Goal: Task Accomplishment & Management: Manage account settings

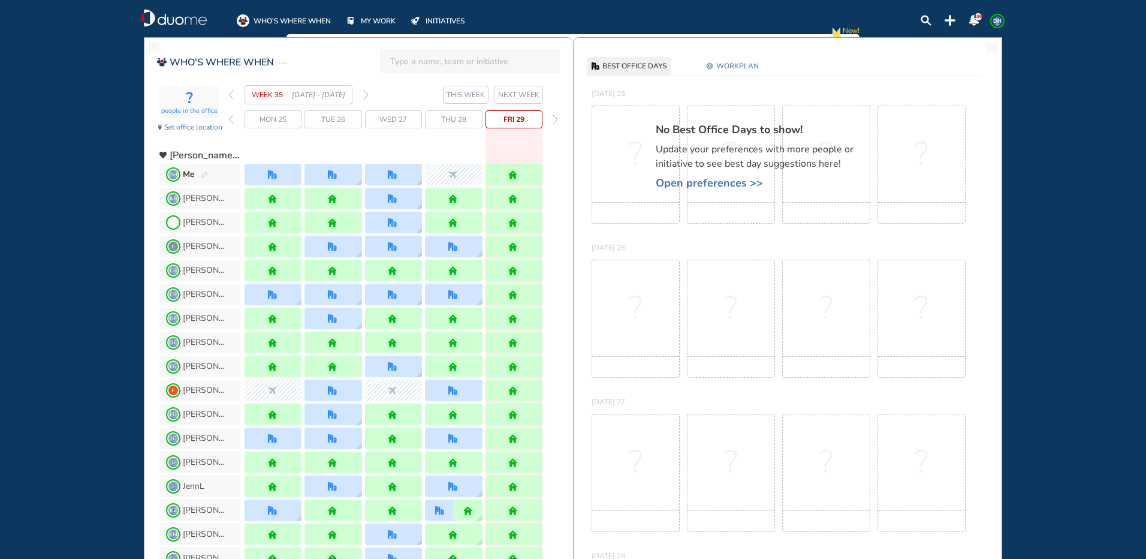
click at [365, 96] on img "forward week" at bounding box center [365, 95] width 5 height 10
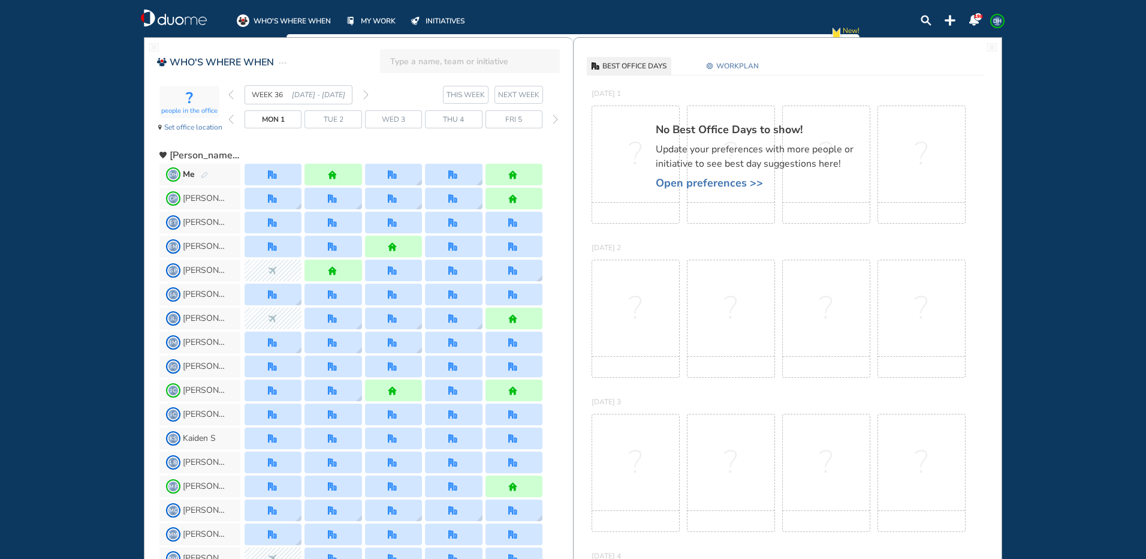
click at [201, 179] on div "Me" at bounding box center [195, 174] width 25 height 12
click at [185, 170] on span "Me" at bounding box center [189, 174] width 12 height 12
drag, startPoint x: 244, startPoint y: 170, endPoint x: 204, endPoint y: 178, distance: 40.3
click at [204, 178] on img "pen-edit" at bounding box center [204, 175] width 7 height 8
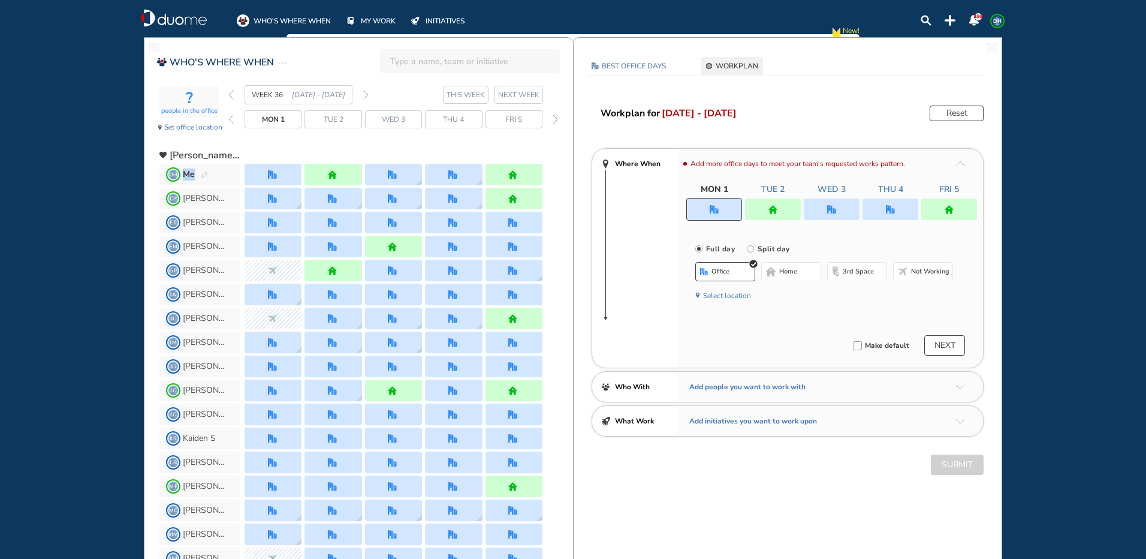
click at [204, 178] on img "pen-edit" at bounding box center [204, 175] width 7 height 8
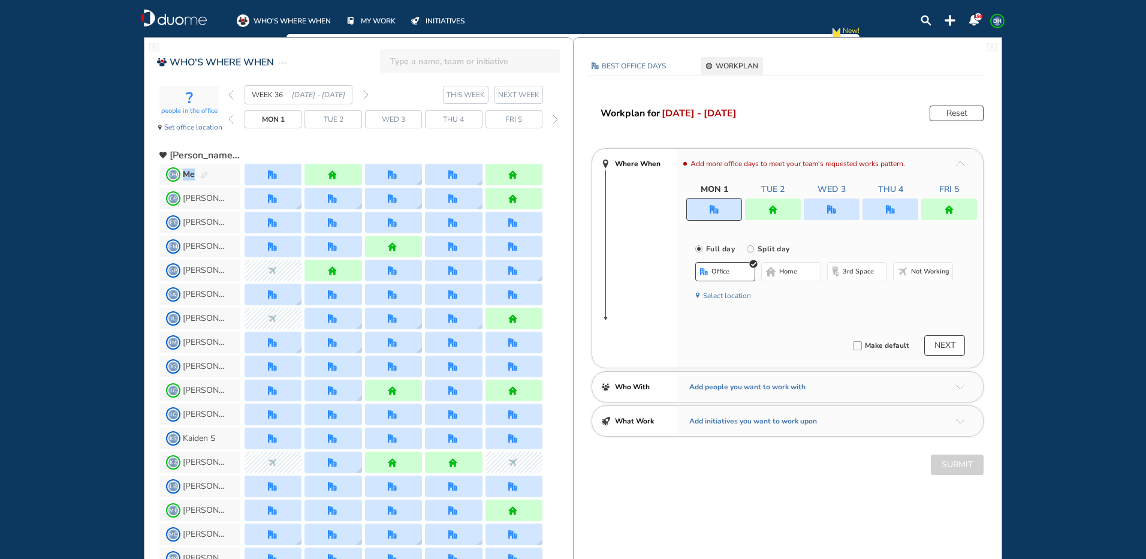
click at [941, 114] on button "Reset" at bounding box center [957, 113] width 54 height 16
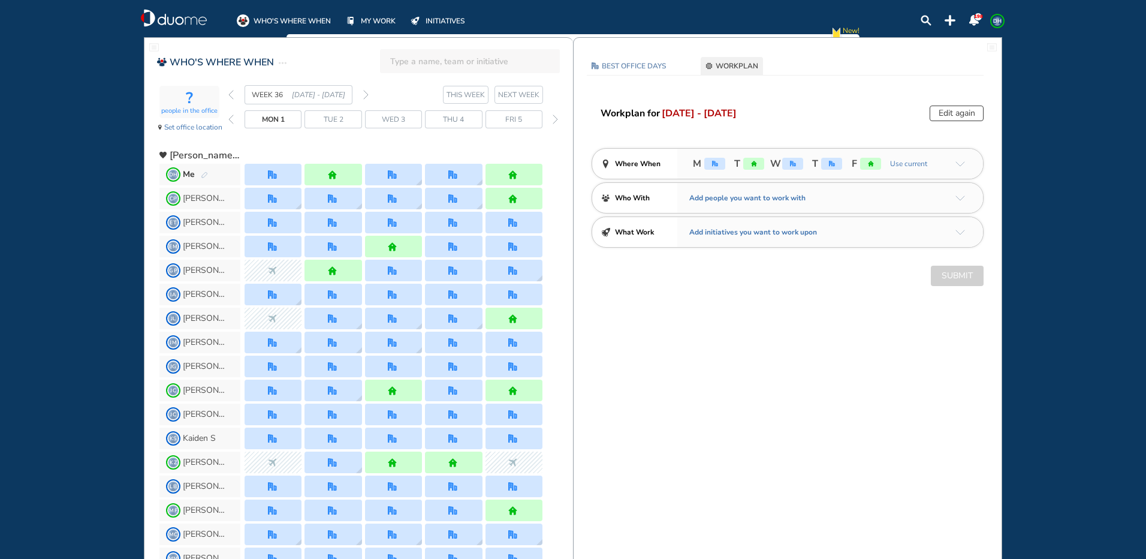
click at [336, 96] on span "[DATE] - [DATE]" at bounding box center [318, 95] width 53 height 12
click at [203, 173] on div "Me" at bounding box center [195, 174] width 25 height 12
click at [204, 176] on img "pen-edit" at bounding box center [204, 175] width 7 height 8
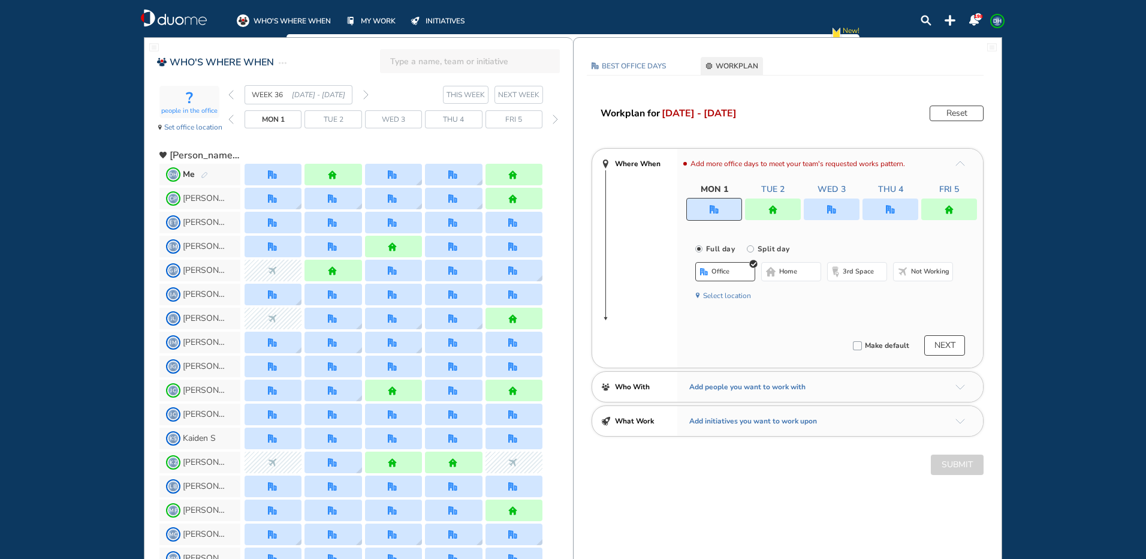
click at [204, 176] on img "pen-edit" at bounding box center [204, 175] width 7 height 8
click at [967, 467] on div "Submit" at bounding box center [788, 464] width 428 height 20
click at [785, 206] on div at bounding box center [773, 209] width 56 height 22
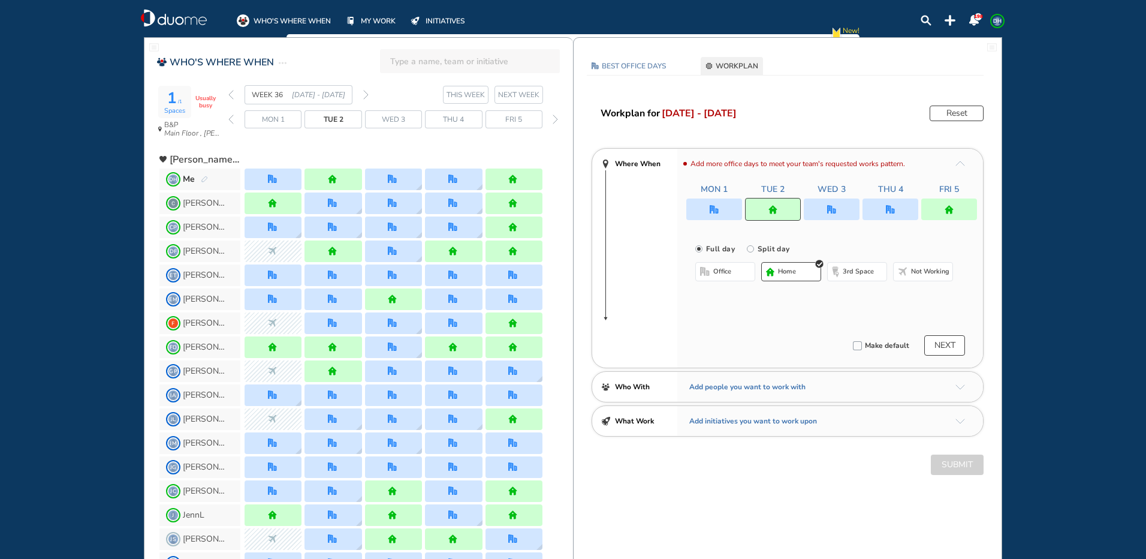
click at [791, 270] on span "home" at bounding box center [787, 272] width 18 height 10
click at [952, 462] on button "Submit" at bounding box center [957, 464] width 53 height 20
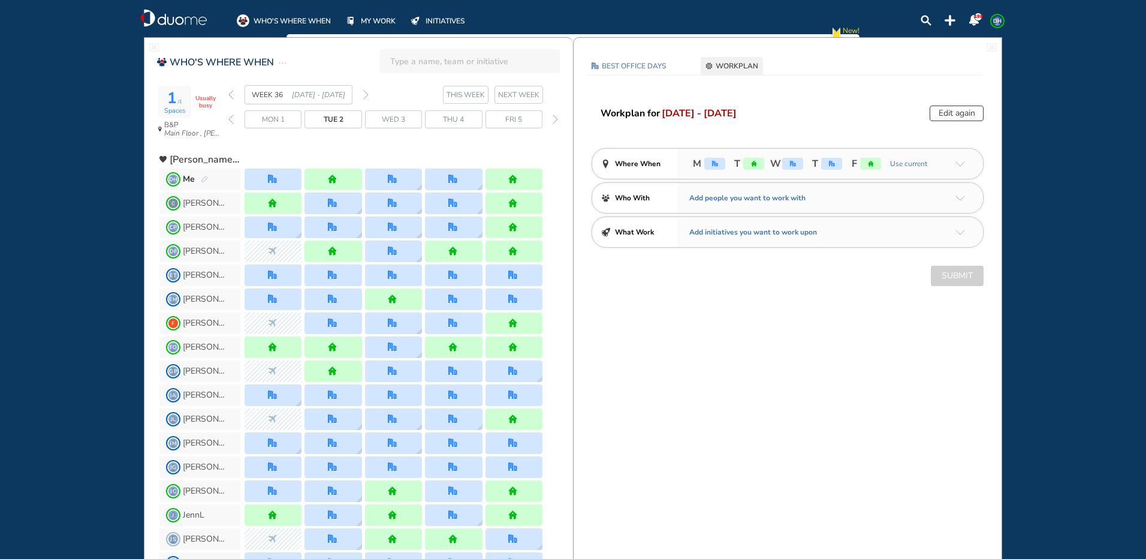
click at [999, 25] on span "DH" at bounding box center [998, 21] width 10 height 10
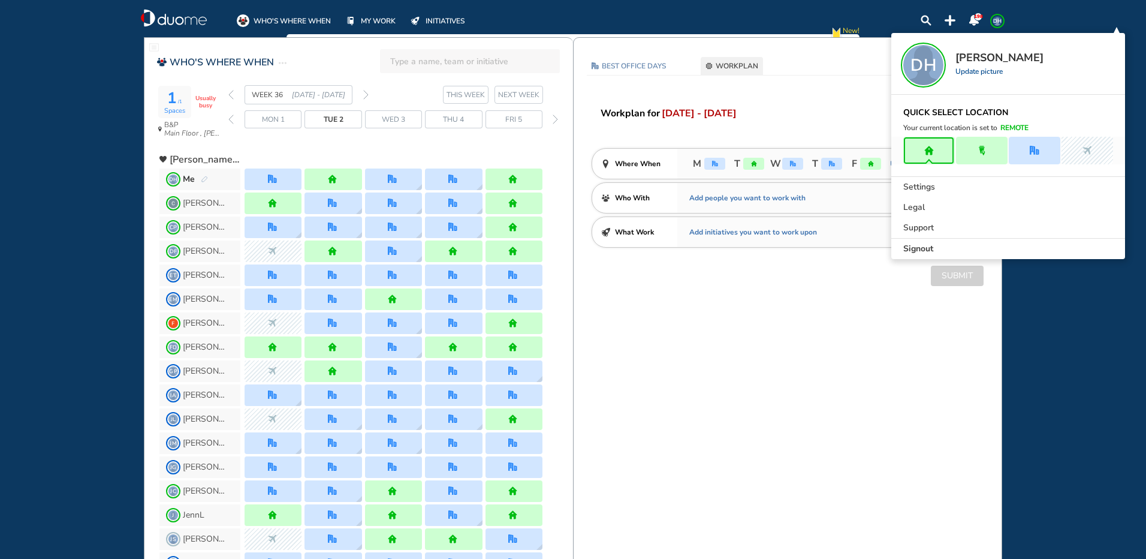
drag, startPoint x: 909, startPoint y: 245, endPoint x: 901, endPoint y: 221, distance: 25.6
click at [909, 246] on span "Signout" at bounding box center [918, 249] width 30 height 12
